Goal: Information Seeking & Learning: Learn about a topic

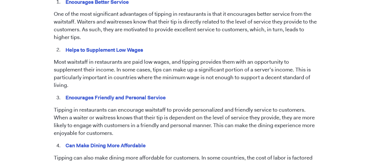
scroll to position [330, 0]
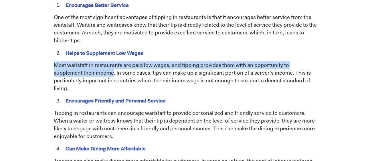
drag, startPoint x: 54, startPoint y: 64, endPoint x: 83, endPoint y: 72, distance: 30.0
click at [83, 72] on p "Most waitstaff in restaurants are paid low wages, and tipping provides them wit…" at bounding box center [186, 76] width 265 height 31
copy p "Most waitstaff in restaurants are paid low wages, and tipping provides them wit…"
click at [73, 64] on p "Most waitstaff in restaurants are paid low wages, and tipping provides them wit…" at bounding box center [186, 76] width 265 height 31
drag, startPoint x: 54, startPoint y: 64, endPoint x: 83, endPoint y: 73, distance: 30.0
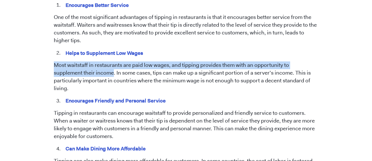
click at [83, 73] on p "Most waitstaff in restaurants are paid low wages, and tipping provides them wit…" at bounding box center [186, 76] width 265 height 31
copy p "Most waitstaff in restaurants are paid low wages, and tipping provides them wit…"
click at [71, 68] on p "Most waitstaff in restaurants are paid low wages, and tipping provides them wit…" at bounding box center [186, 76] width 265 height 31
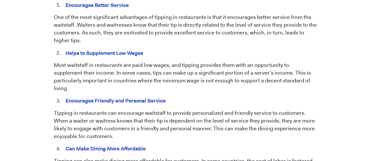
click at [53, 65] on div "[DATE] Tipping in Restaurants: Pros and Cons [PERSON_NAME] Tipping has been a l…" at bounding box center [186, 158] width 327 height 888
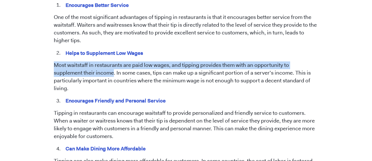
drag, startPoint x: 54, startPoint y: 64, endPoint x: 83, endPoint y: 71, distance: 29.7
click at [83, 71] on p "Most waitstaff in restaurants are paid low wages, and tipping provides them wit…" at bounding box center [186, 76] width 265 height 31
copy p "Most waitstaff in restaurants are paid low wages, and tipping provides them wit…"
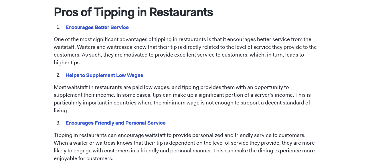
scroll to position [307, 0]
